Goal: Use online tool/utility: Utilize a website feature to perform a specific function

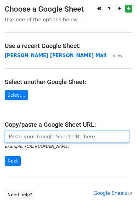
click at [39, 139] on input "url" at bounding box center [67, 137] width 125 height 12
type input "https://docs.google.com/spreadsheets/d/1zUKhxjrhozHMhydIMYEveZTpRvy8Oh7onxeYEfa…"
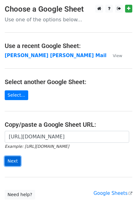
click at [15, 164] on input "Next" at bounding box center [13, 161] width 16 height 10
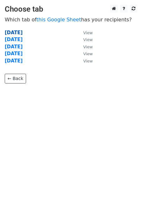
click at [15, 31] on strong "Monday" at bounding box center [14, 33] width 18 height 6
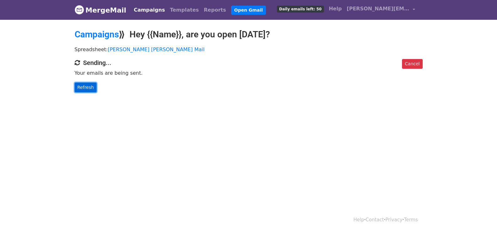
click at [86, 88] on link "Refresh" at bounding box center [86, 88] width 22 height 10
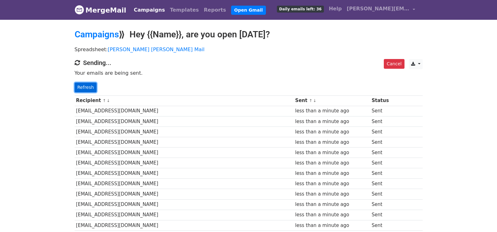
click at [92, 87] on link "Refresh" at bounding box center [86, 88] width 22 height 10
click at [85, 86] on link "Refresh" at bounding box center [86, 88] width 22 height 10
click at [86, 84] on link "Refresh" at bounding box center [86, 88] width 22 height 10
